Goal: Navigation & Orientation: Go to known website

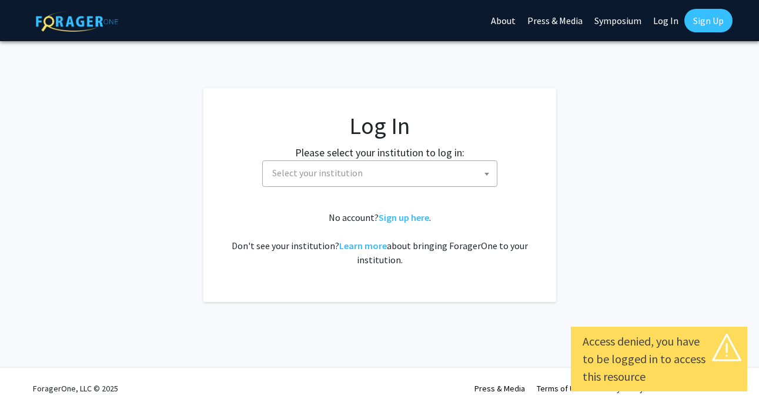
click at [346, 172] on span "Select your institution" at bounding box center [317, 173] width 91 height 12
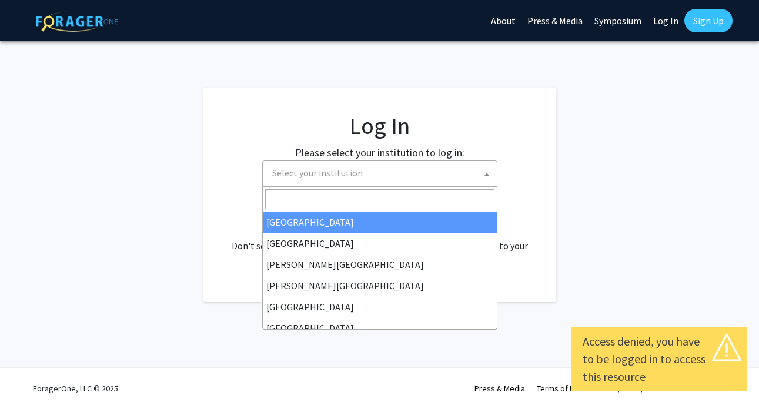
click at [654, 19] on link "Log In" at bounding box center [665, 20] width 37 height 41
select select "34"
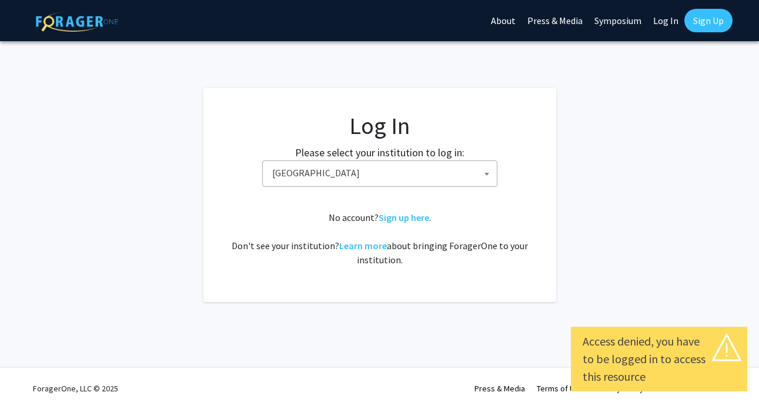
click at [663, 19] on link "Log In" at bounding box center [665, 20] width 37 height 41
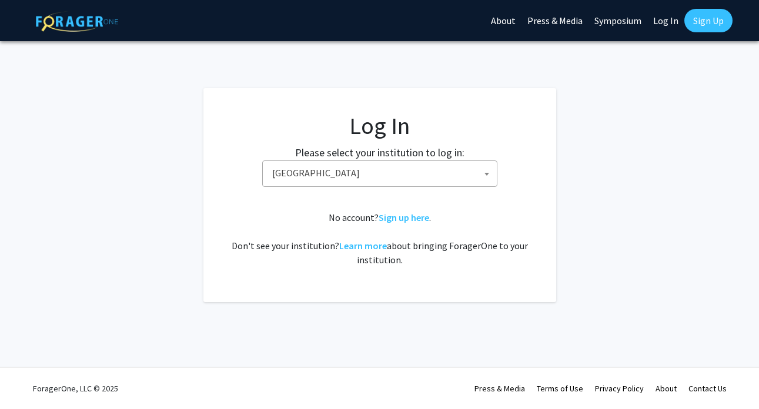
click at [661, 20] on link "Log In" at bounding box center [665, 20] width 37 height 41
click at [678, 21] on link "Log In" at bounding box center [665, 20] width 37 height 41
click at [671, 24] on link "Log In" at bounding box center [665, 20] width 37 height 41
click at [383, 180] on span "[GEOGRAPHIC_DATA]" at bounding box center [382, 173] width 229 height 24
type input "c"
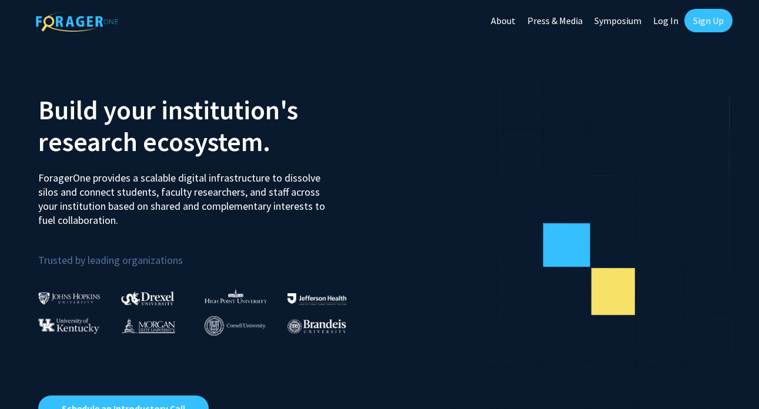
click at [669, 24] on link "Log In" at bounding box center [665, 20] width 37 height 41
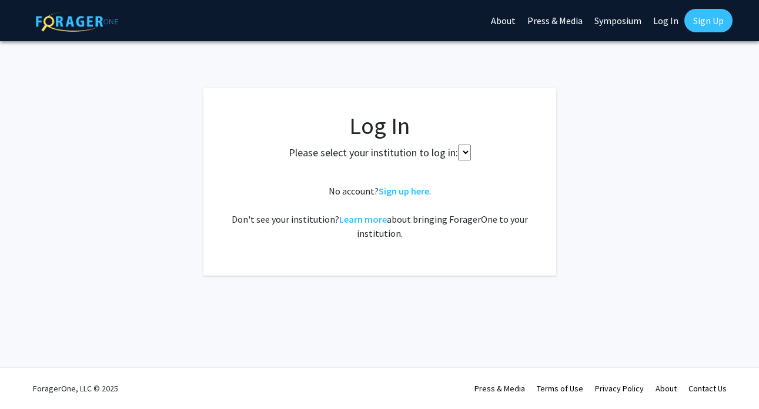
select select
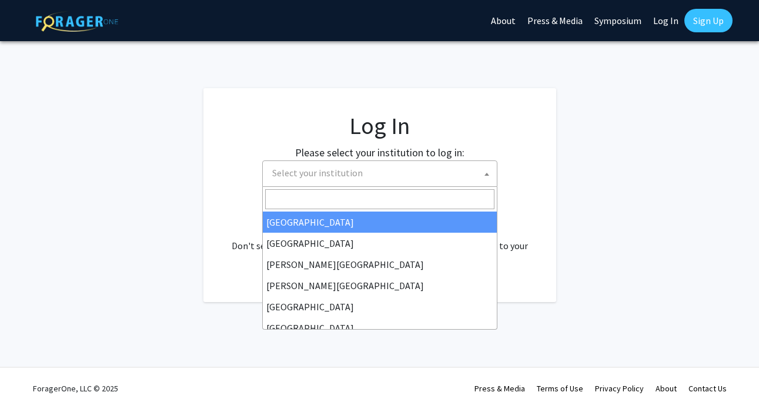
click at [323, 180] on span "Select your institution" at bounding box center [382, 173] width 229 height 24
click at [327, 112] on h1 "Log In" at bounding box center [380, 126] width 306 height 28
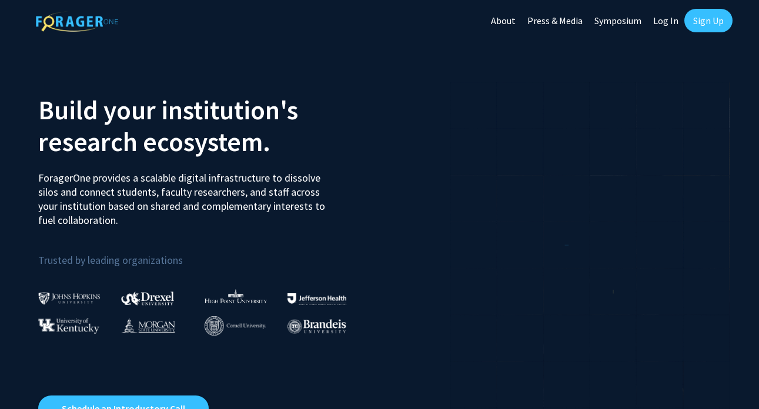
scroll to position [12, 0]
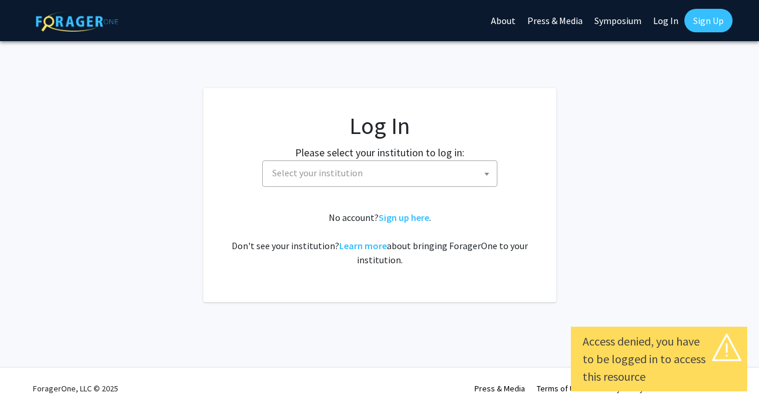
select select
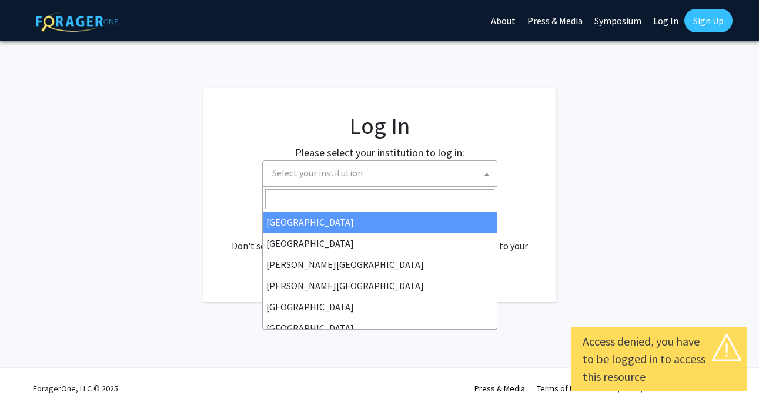
click at [342, 176] on span "Select your institution" at bounding box center [317, 173] width 91 height 12
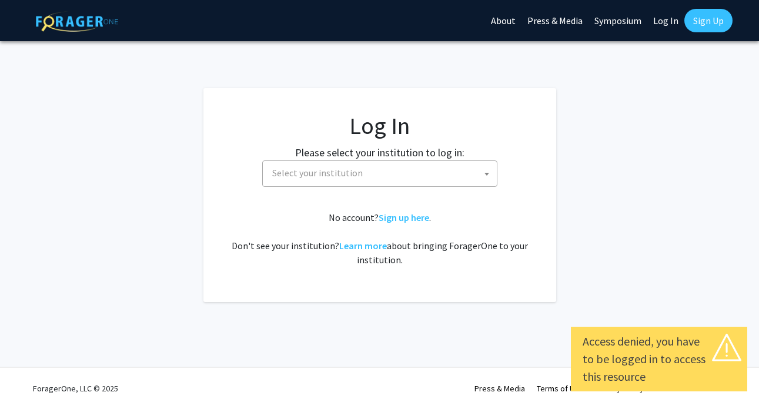
click at [521, 162] on div "Please select your institution to log in: Baylor University Brandeis University…" at bounding box center [379, 166] width 323 height 42
click at [409, 218] on link "Sign up here" at bounding box center [404, 218] width 51 height 12
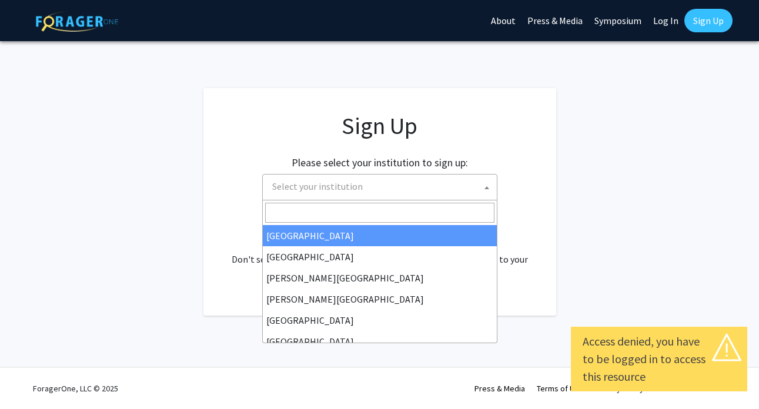
click at [369, 186] on span "Select your institution" at bounding box center [382, 187] width 229 height 24
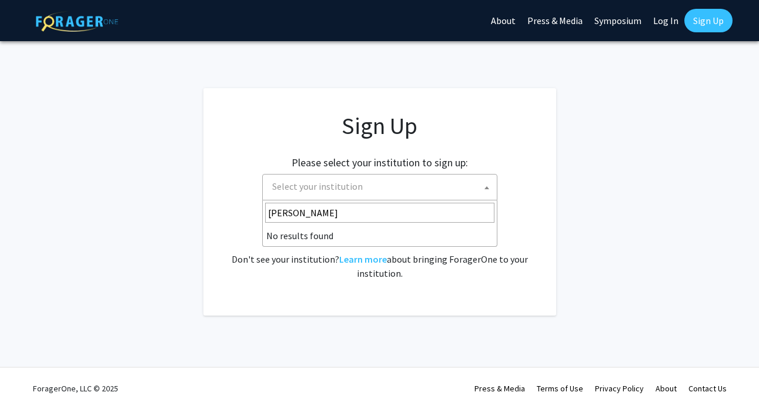
type input "cornell"
click at [647, 19] on link "Symposium" at bounding box center [618, 20] width 59 height 41
click at [674, 26] on link "Log In" at bounding box center [665, 20] width 37 height 41
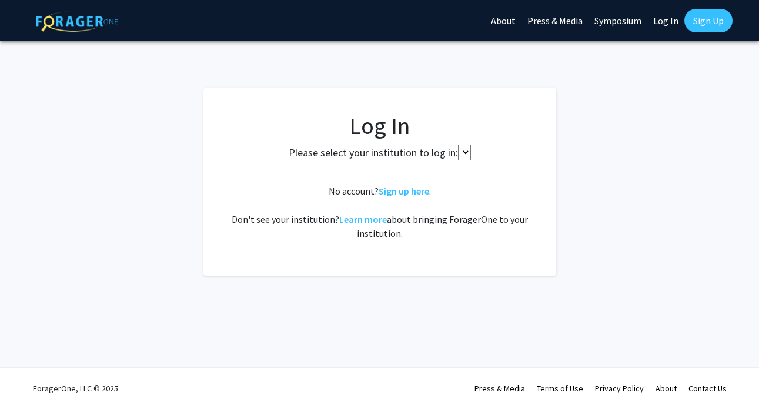
select select
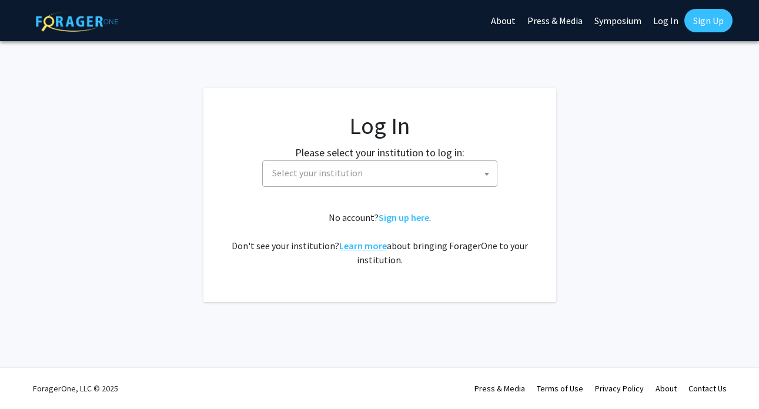
click at [367, 244] on link "Learn more" at bounding box center [363, 246] width 48 height 12
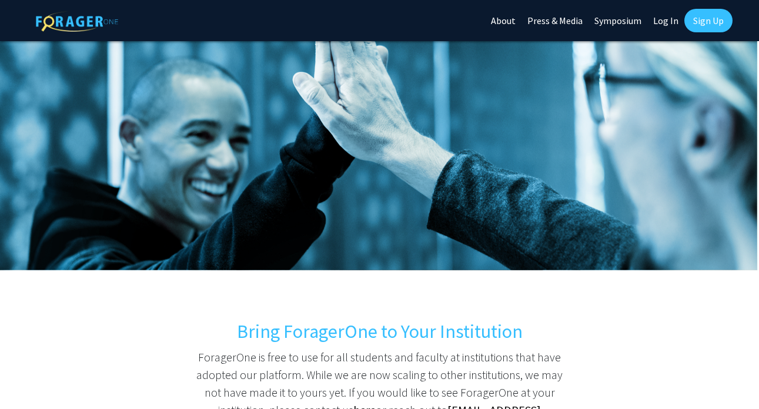
scroll to position [182, 0]
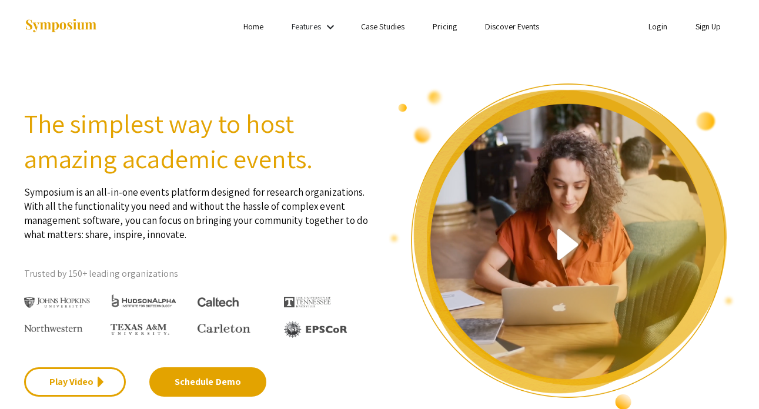
click at [656, 29] on link "Login" at bounding box center [658, 26] width 19 height 11
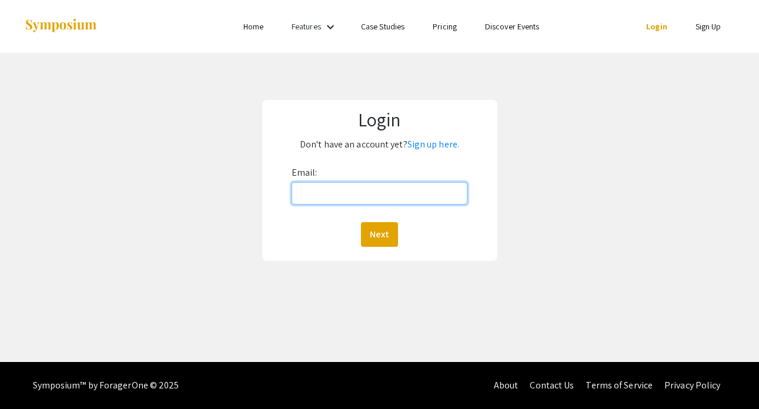
click at [348, 188] on input "Email:" at bounding box center [380, 193] width 176 height 22
type input "c"
